Goal: Book appointment/travel/reservation

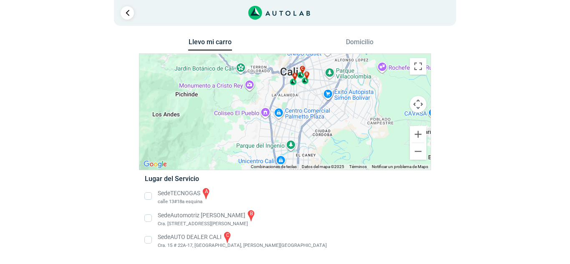
click at [365, 43] on button "Domicilio" at bounding box center [360, 44] width 44 height 12
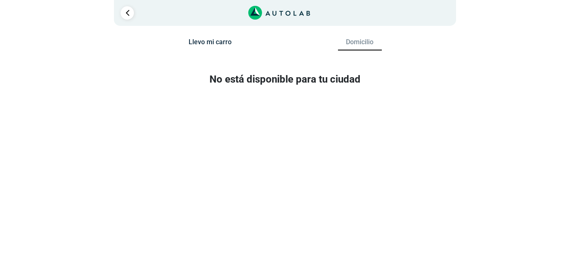
click at [217, 40] on button "Llevo mi carro" at bounding box center [210, 44] width 44 height 12
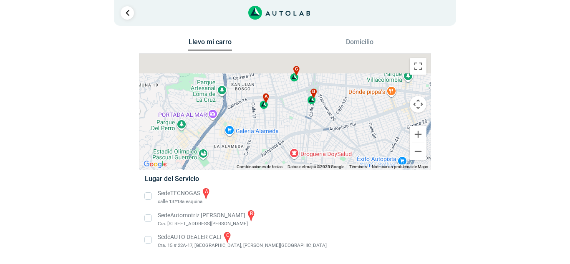
drag, startPoint x: 320, startPoint y: 107, endPoint x: 322, endPoint y: 153, distance: 45.5
click at [322, 152] on div "a b c" at bounding box center [284, 112] width 291 height 116
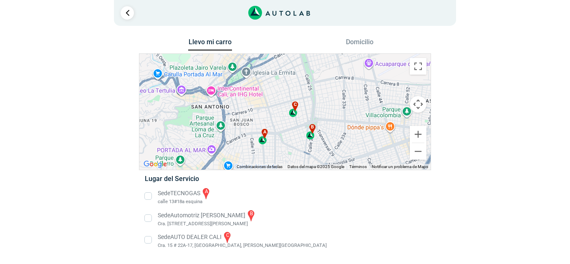
click at [322, 153] on div "a b c" at bounding box center [284, 112] width 291 height 116
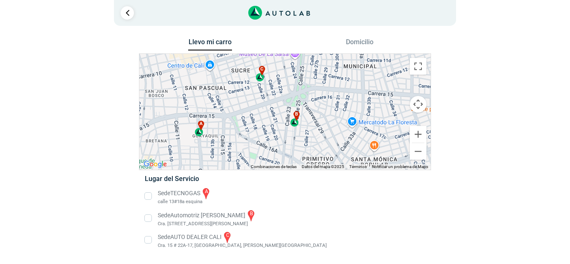
drag, startPoint x: 296, startPoint y: 139, endPoint x: 325, endPoint y: 98, distance: 49.4
click at [325, 98] on div "a b c" at bounding box center [284, 112] width 291 height 116
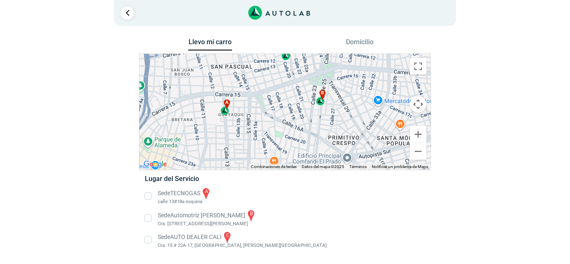
drag, startPoint x: 242, startPoint y: 131, endPoint x: 261, endPoint y: 111, distance: 27.8
click at [261, 111] on div "a b c" at bounding box center [284, 112] width 291 height 116
click at [146, 197] on li "Sede TECNOGAS a [GEOGRAPHIC_DATA] esquina" at bounding box center [284, 196] width 292 height 19
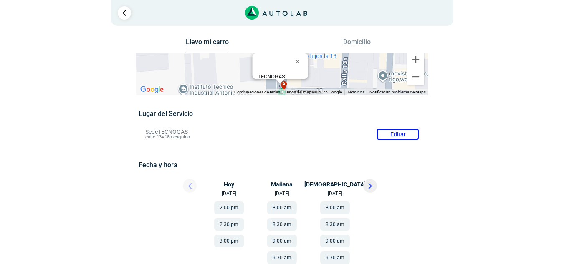
click at [229, 194] on div "Hoy 23 sep" at bounding box center [232, 188] width 50 height 18
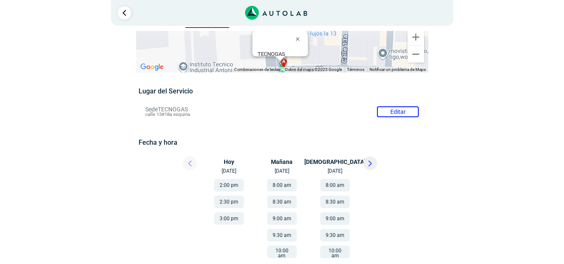
scroll to position [42, 0]
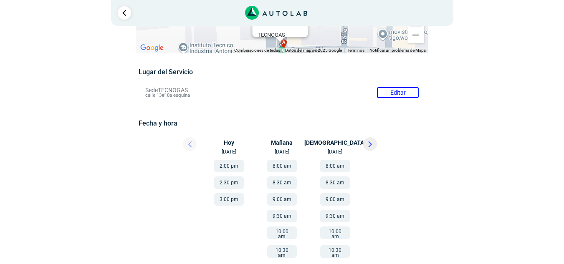
click at [230, 199] on button "3:00 pm" at bounding box center [229, 199] width 30 height 13
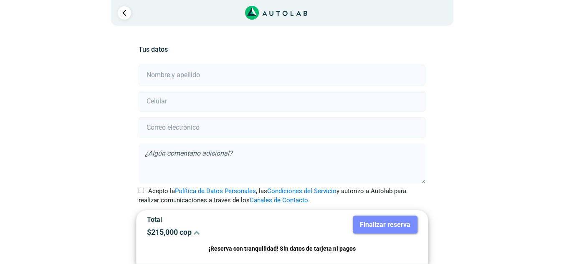
scroll to position [185, 0]
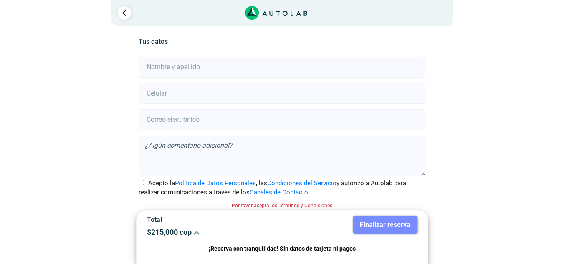
click at [141, 183] on input "Acepto la Política de Datos Personales , las Condiciones del Servicio y autoriz…" at bounding box center [140, 182] width 5 height 5
checkbox input "true"
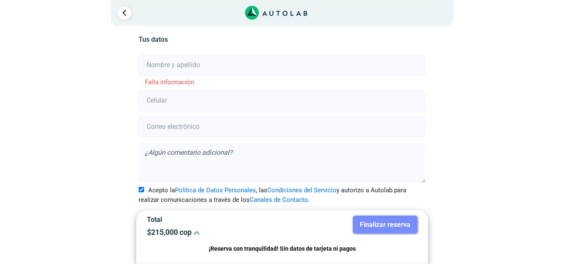
scroll to position [188, 0]
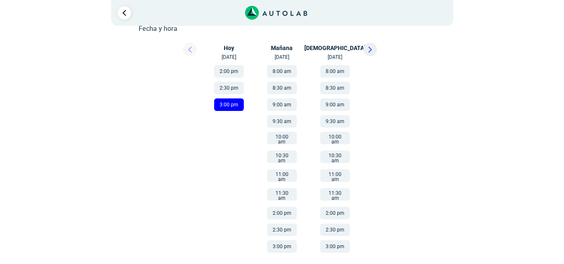
scroll to position [42, 0]
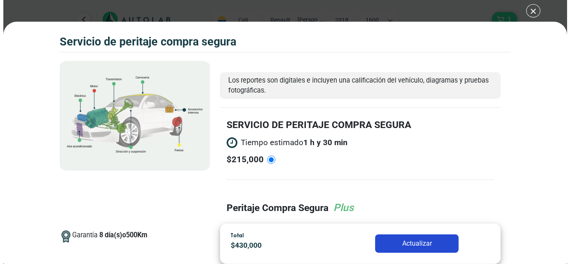
scroll to position [209, 0]
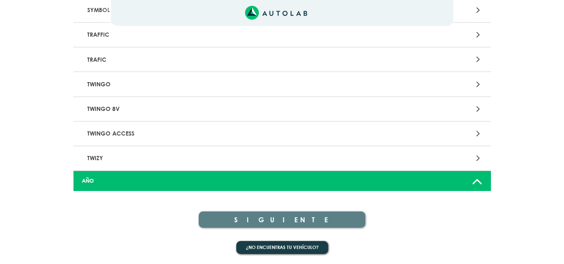
scroll to position [667, 0]
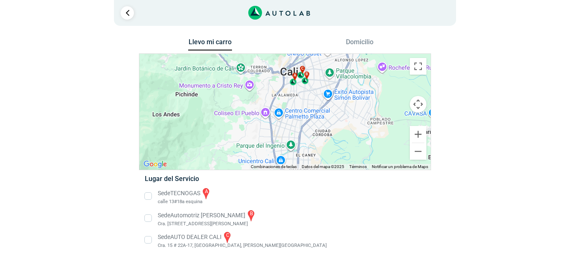
click at [146, 196] on li "Sede TECNOGAS a [GEOGRAPHIC_DATA] esquina" at bounding box center [284, 196] width 292 height 19
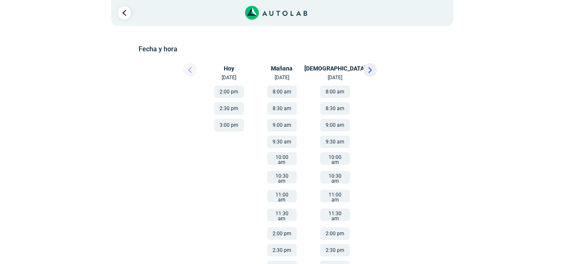
scroll to position [125, 0]
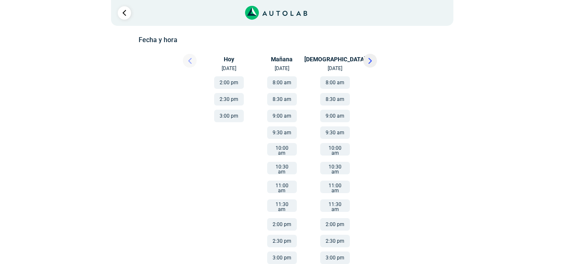
click at [227, 114] on button "3:00 pm" at bounding box center [229, 116] width 30 height 13
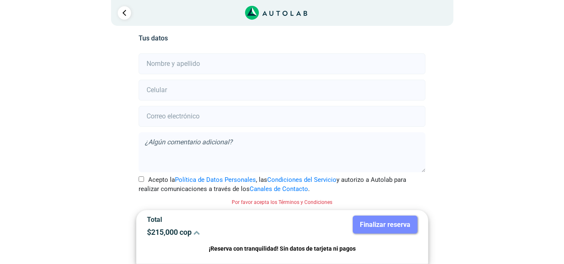
scroll to position [189, 0]
click at [141, 179] on input "Acepto la Política de Datos Personales , las Condiciones del Servicio y autoriz…" at bounding box center [140, 178] width 5 height 5
checkbox input "true"
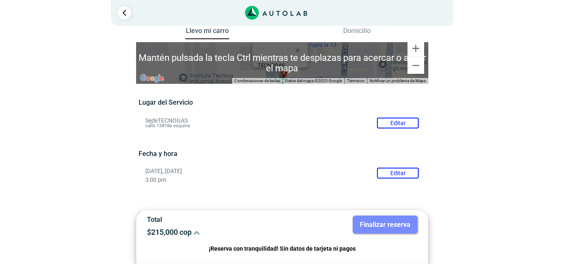
scroll to position [0, 0]
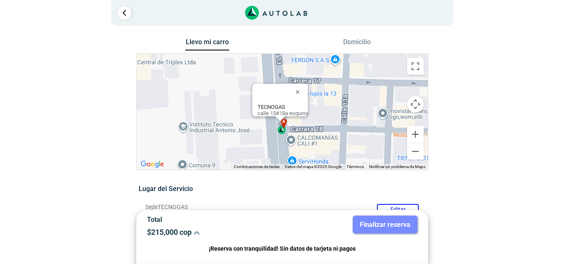
click at [322, 122] on div "a b c TECNOGAS calle 13#18a esquina" at bounding box center [281, 112] width 291 height 116
click at [330, 131] on div "a b c TECNOGAS calle 13#18a esquina" at bounding box center [281, 112] width 291 height 116
click at [413, 133] on button "Ampliar" at bounding box center [415, 134] width 17 height 17
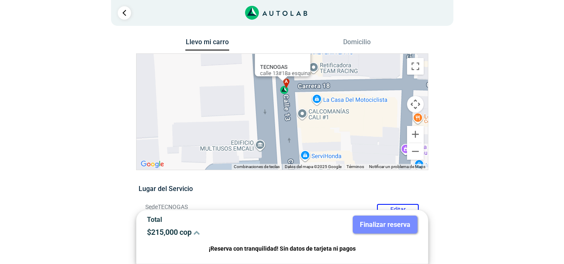
drag, startPoint x: 338, startPoint y: 137, endPoint x: 341, endPoint y: 75, distance: 61.8
click at [341, 75] on div "a b c TECNOGAS calle 13#18a esquina" at bounding box center [281, 112] width 291 height 116
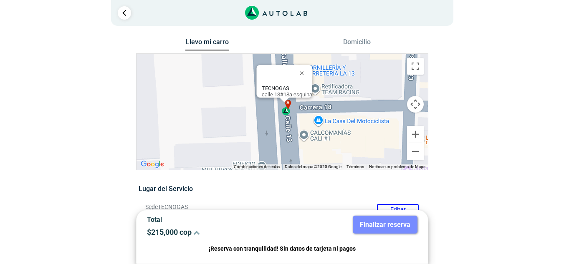
drag, startPoint x: 342, startPoint y: 116, endPoint x: 343, endPoint y: 138, distance: 22.2
click at [343, 138] on div "a b c TECNOGAS calle 13#18a esquina" at bounding box center [281, 112] width 291 height 116
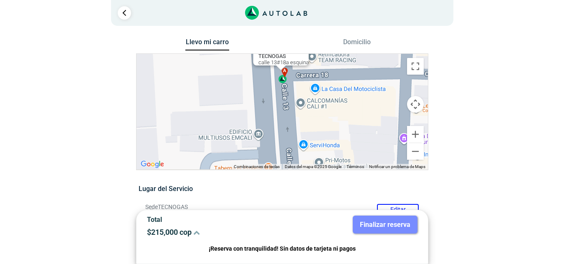
drag, startPoint x: 336, startPoint y: 118, endPoint x: 332, endPoint y: 85, distance: 33.6
click at [333, 86] on div "a b c TECNOGAS calle 13#18a esquina" at bounding box center [281, 112] width 291 height 116
